Goal: Task Accomplishment & Management: Complete application form

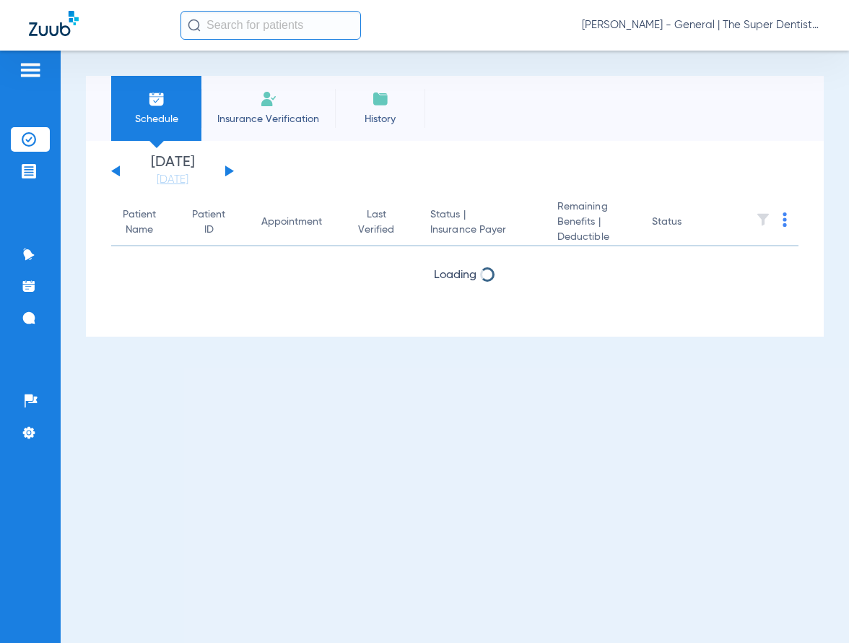
click at [35, 77] on img at bounding box center [30, 69] width 23 height 17
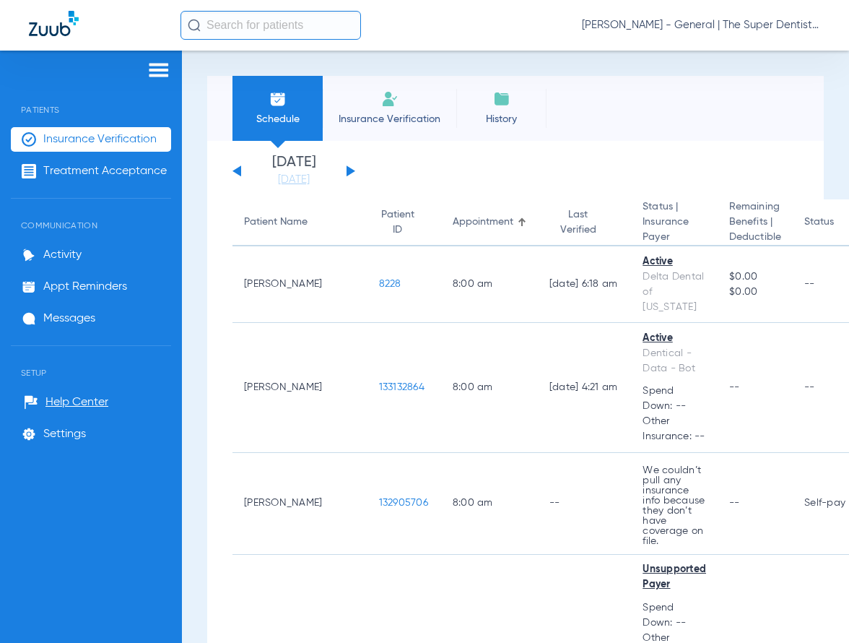
click at [364, 104] on li "Insurance Verification" at bounding box center [390, 108] width 134 height 65
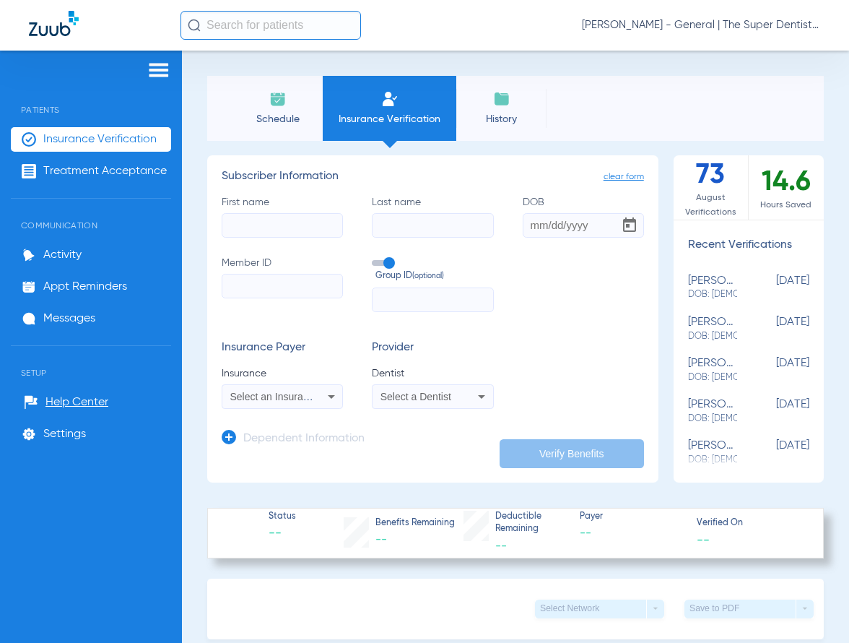
click at [261, 220] on input "First name" at bounding box center [282, 225] width 121 height 25
type input "[PERSON_NAME]"
type input "Willtz"
click at [528, 229] on input "DOB" at bounding box center [583, 225] width 121 height 25
click at [538, 227] on input "08132001" at bounding box center [583, 225] width 121 height 25
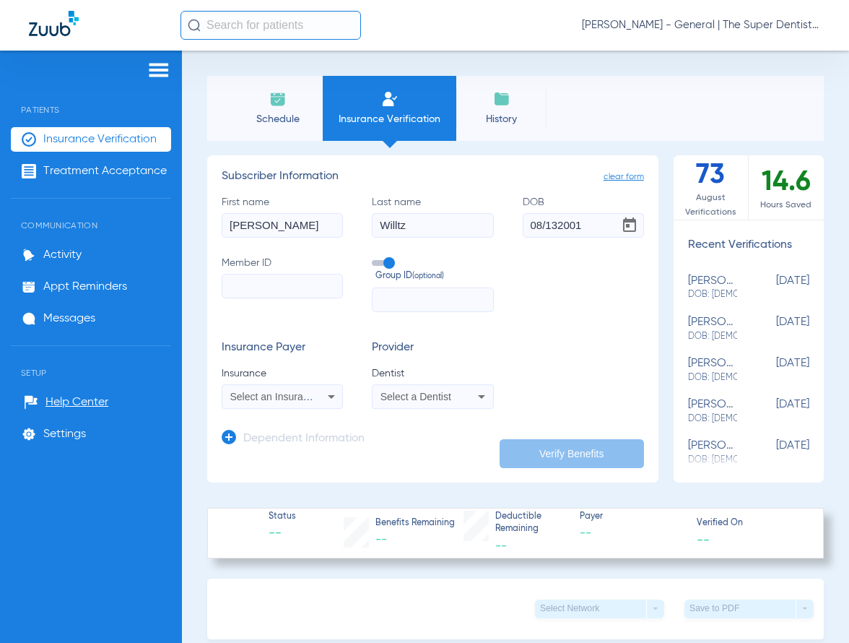
click at [553, 226] on input "08/132001" at bounding box center [583, 225] width 121 height 25
type input "[DATE]"
click at [272, 282] on input "Member ID" at bounding box center [282, 286] width 121 height 25
paste input "623277847"
type input "623277847"
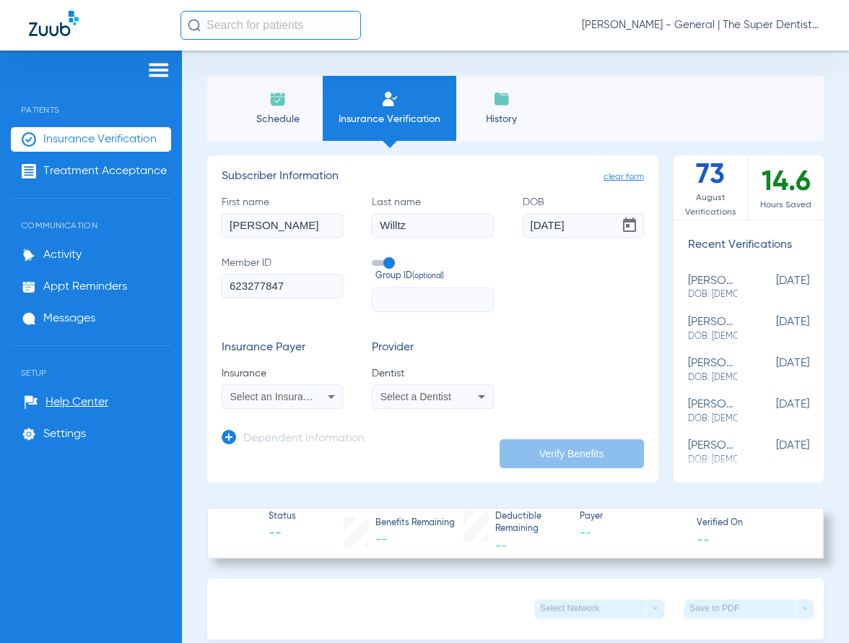
click at [328, 403] on icon at bounding box center [331, 396] width 17 height 17
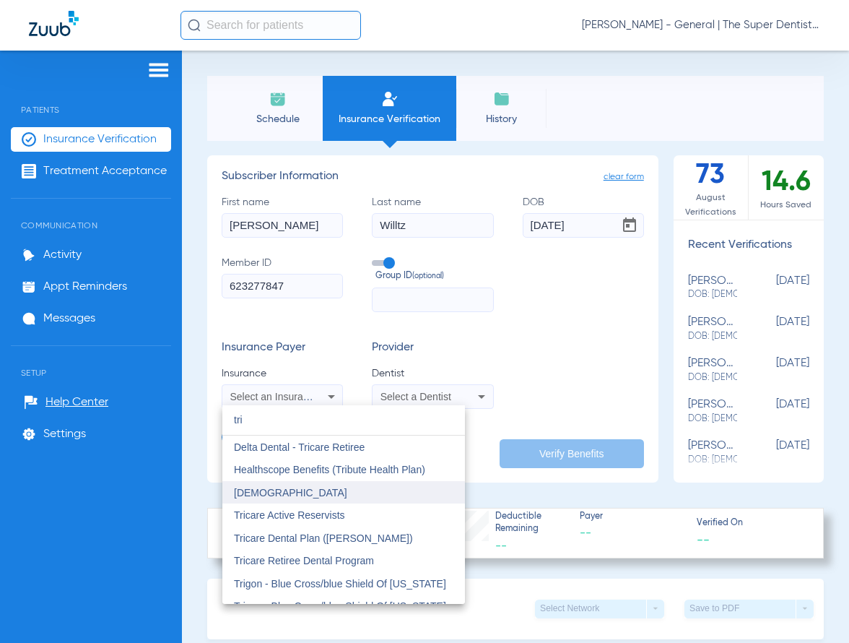
scroll to position [36, 0]
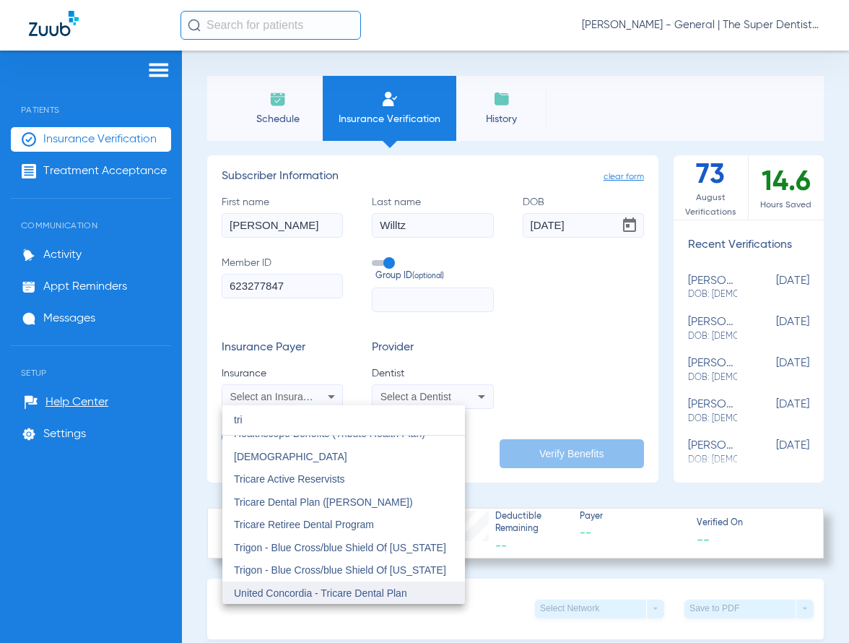
type input "tri"
click at [350, 587] on span "United Concordia - Tricare Dental Plan" at bounding box center [320, 593] width 173 height 12
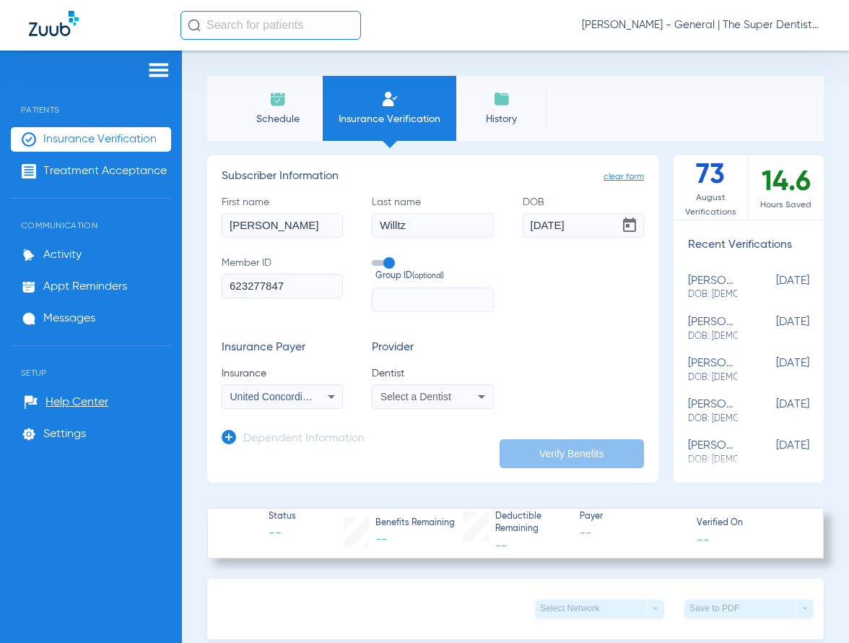
click at [406, 388] on div "Select a Dentist" at bounding box center [433, 396] width 120 height 17
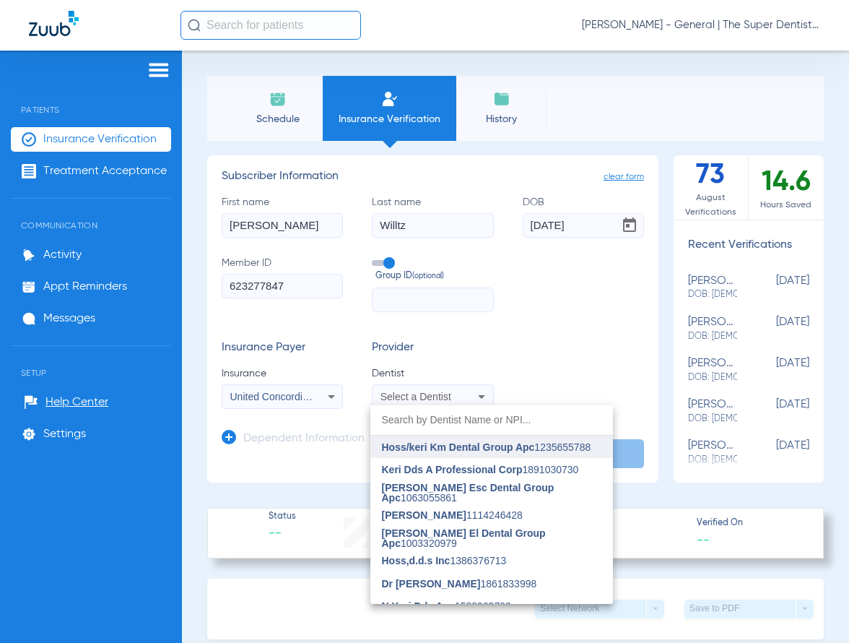
click at [413, 446] on span "Hoss/keri Km Dental Group Apc" at bounding box center [458, 447] width 153 height 12
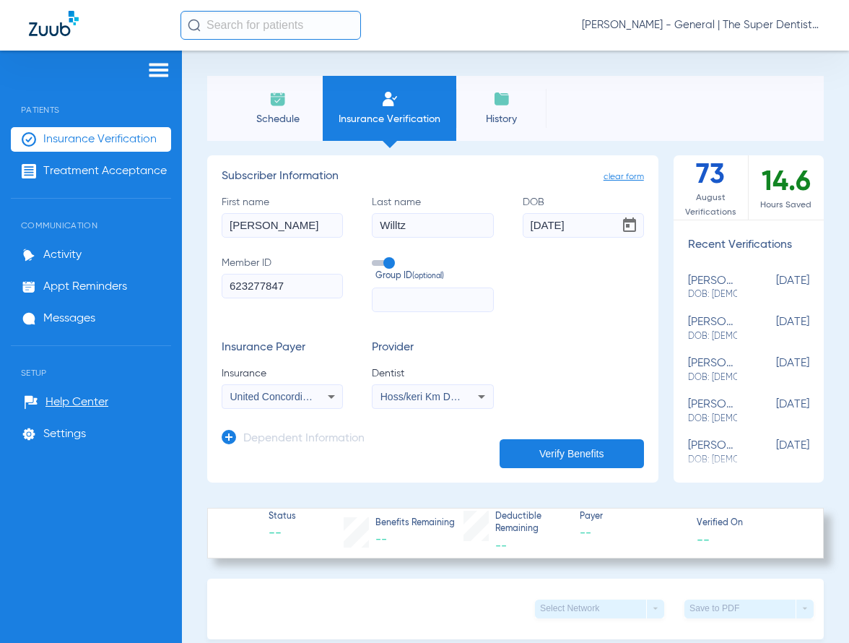
click at [316, 444] on h3 "Dependent Information" at bounding box center [303, 439] width 121 height 14
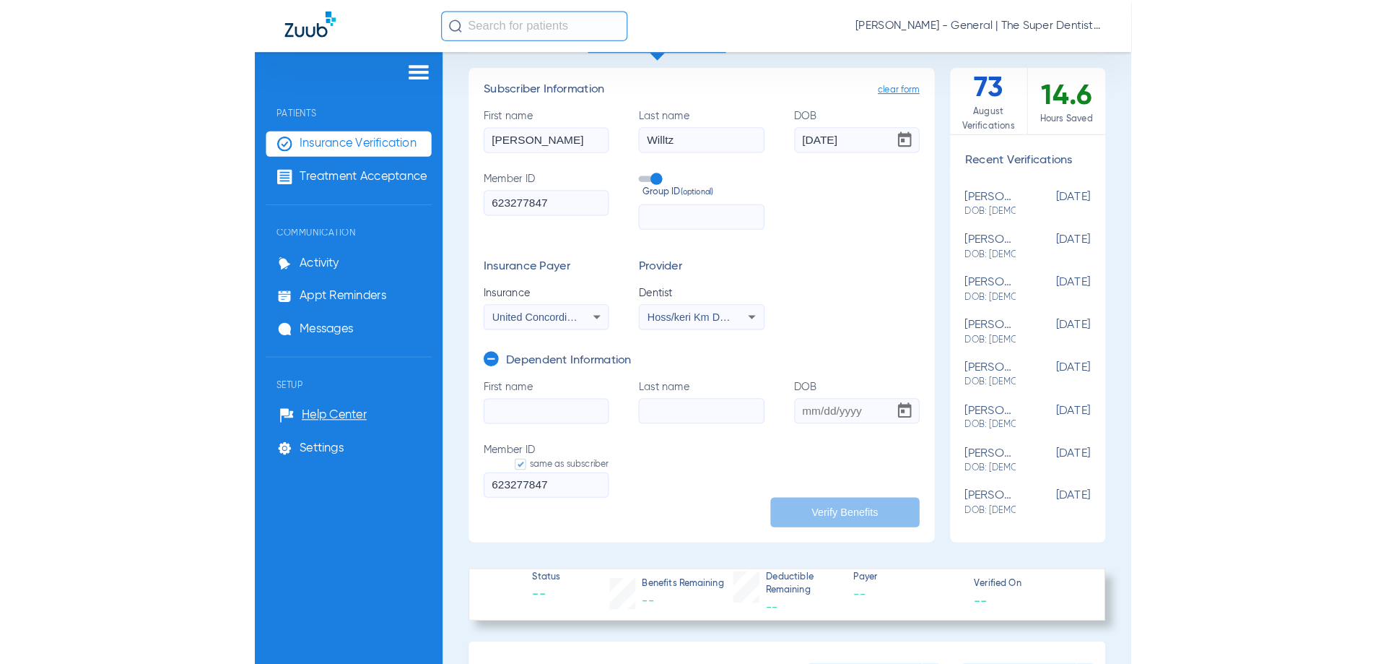
scroll to position [217, 0]
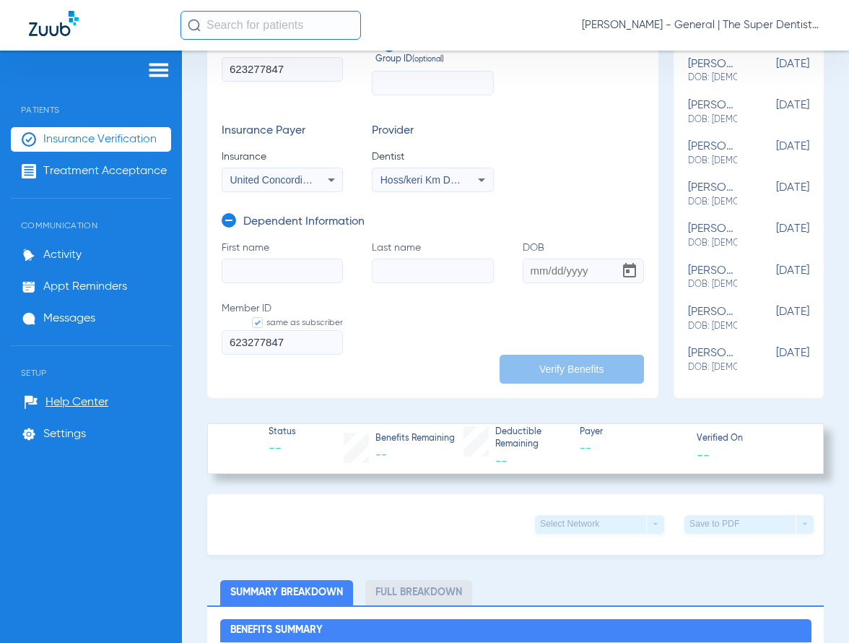
click at [239, 272] on input "First name" at bounding box center [282, 271] width 121 height 25
type input "e"
type input "[PERSON_NAME]"
click at [399, 267] on input "Last name" at bounding box center [432, 271] width 121 height 25
type input "[PERSON_NAME]"
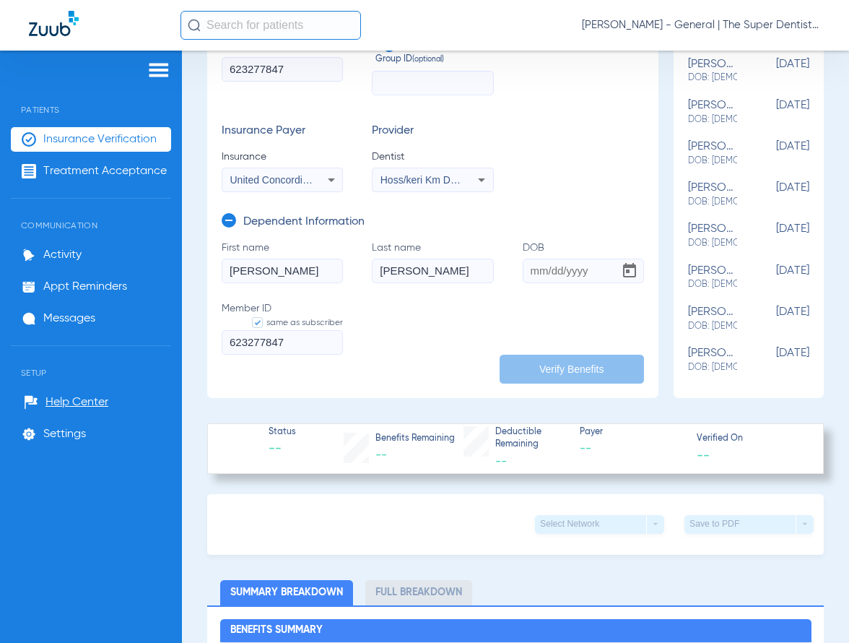
click at [524, 266] on input "DOB" at bounding box center [583, 271] width 121 height 25
type input "[DATE]"
click at [562, 368] on button "Verify Benefits" at bounding box center [572, 369] width 144 height 29
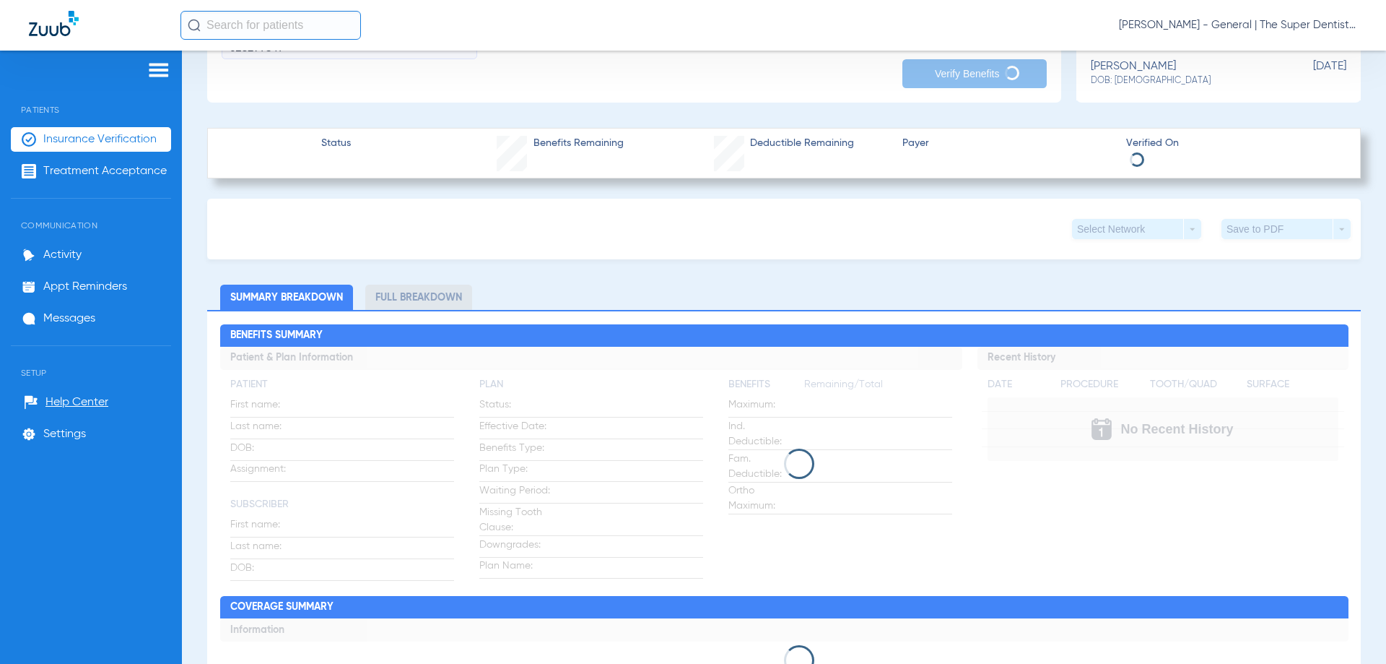
scroll to position [505, 0]
